Goal: Navigation & Orientation: Find specific page/section

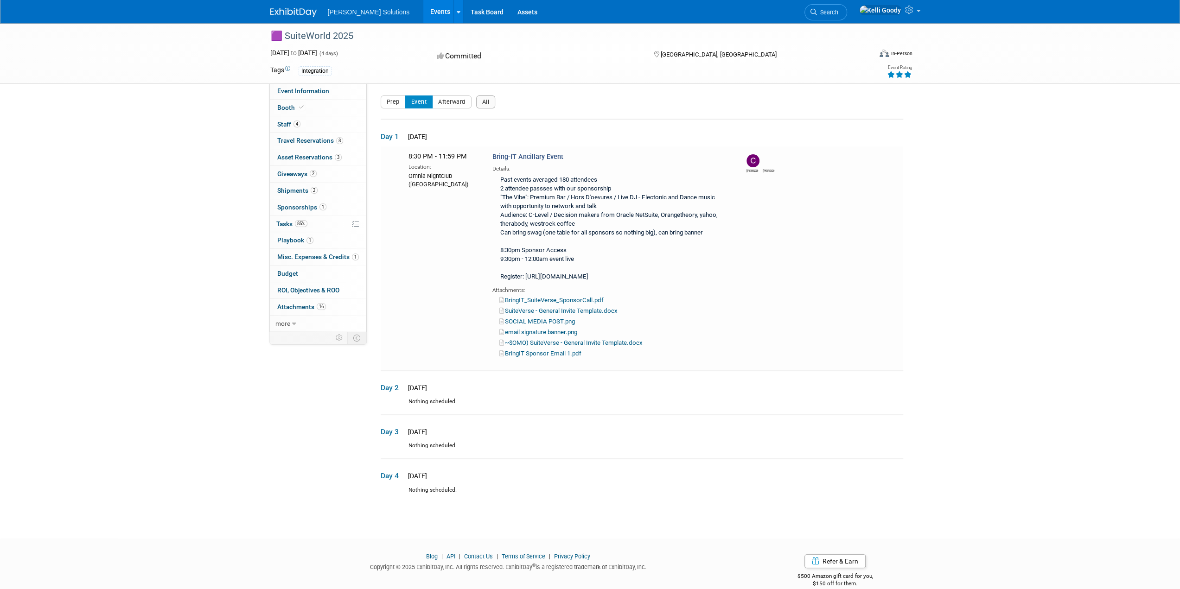
click at [423, 16] on link "Events" at bounding box center [440, 11] width 34 height 23
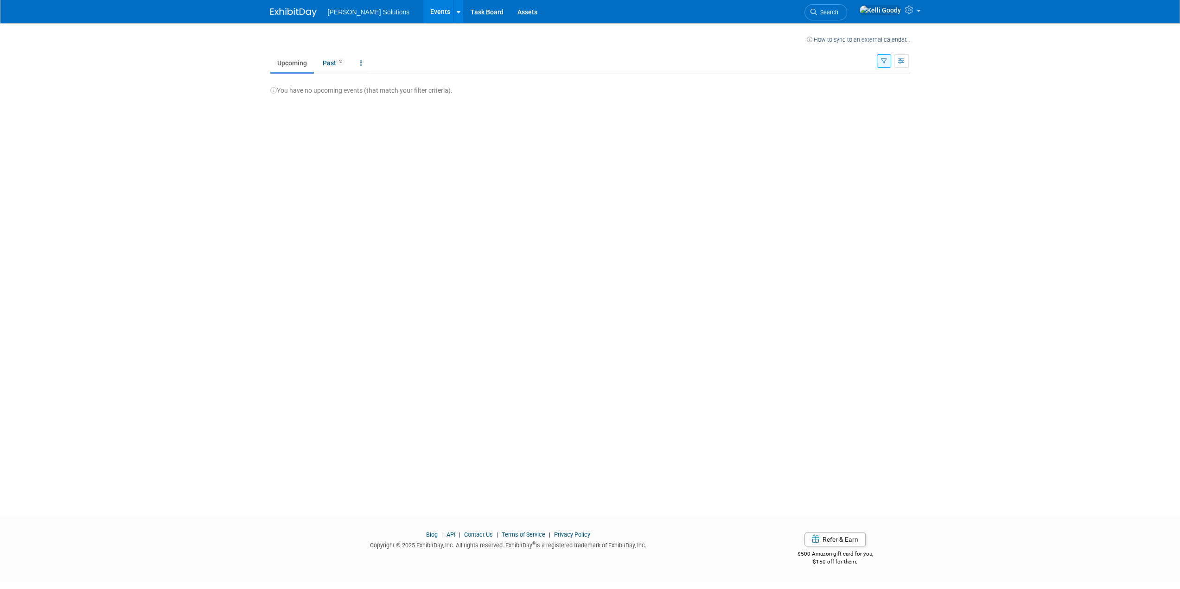
click at [329, 12] on span "[PERSON_NAME] Solutions" at bounding box center [369, 11] width 82 height 7
click at [285, 10] on img at bounding box center [293, 12] width 46 height 9
click at [357, 16] on ul "[PERSON_NAME] Solutions Events Recently Viewed Events: 🟪 SuiteWorld 2025 [GEOGR…" at bounding box center [439, 11] width 223 height 23
